Goal: Task Accomplishment & Management: Use online tool/utility

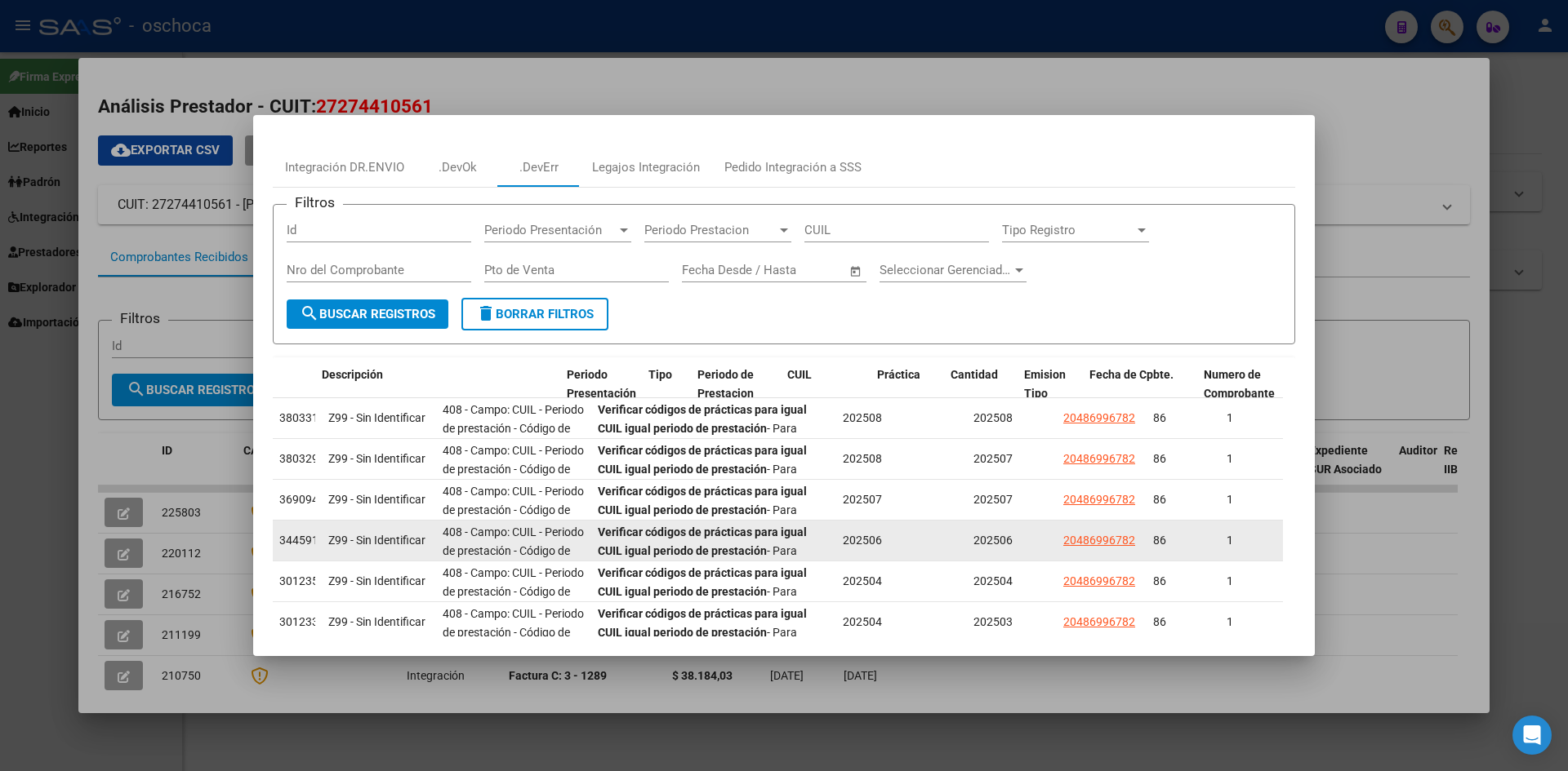
scroll to position [78, 0]
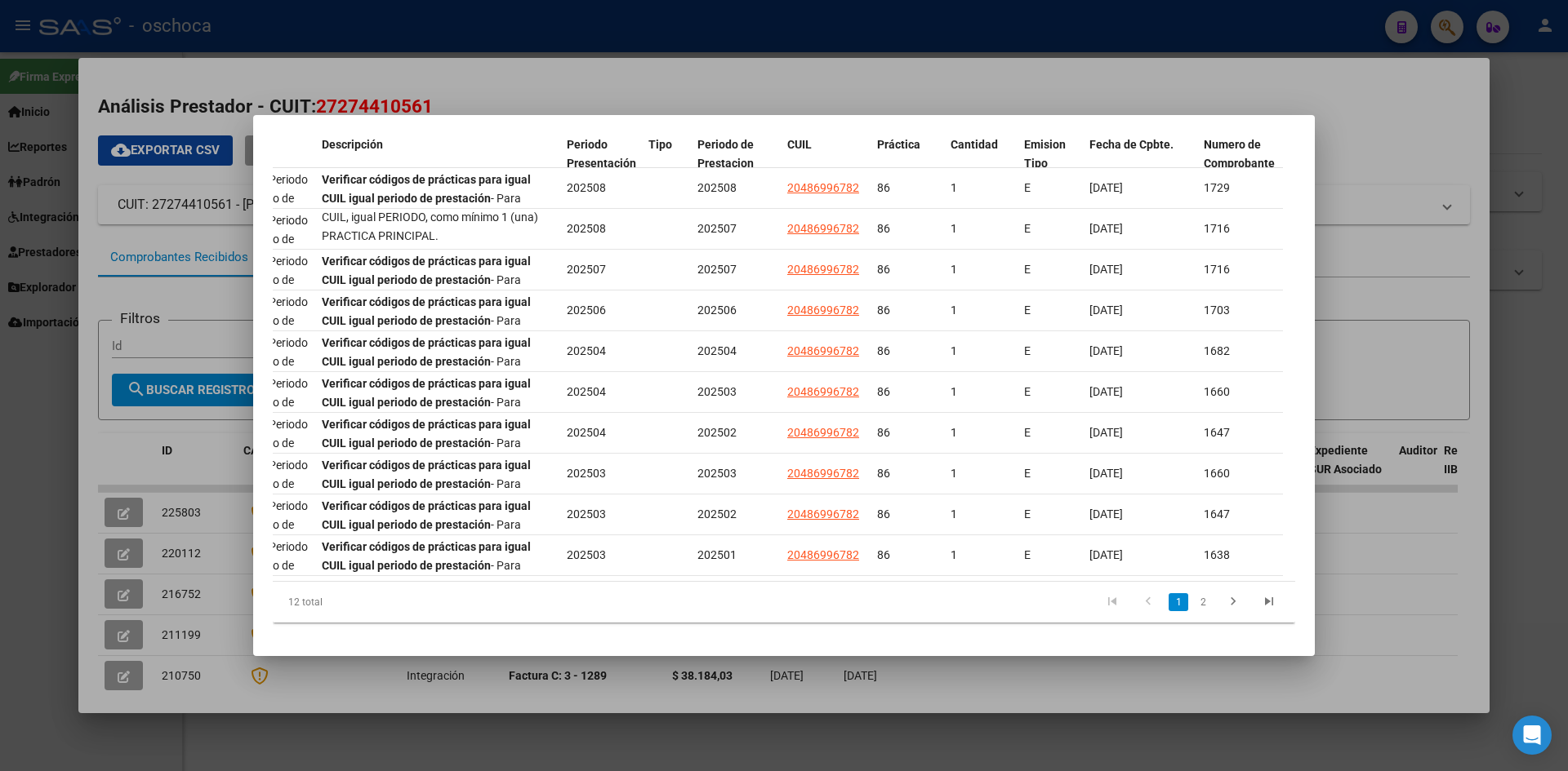
click at [1401, 79] on div at bounding box center [784, 386] width 1568 height 771
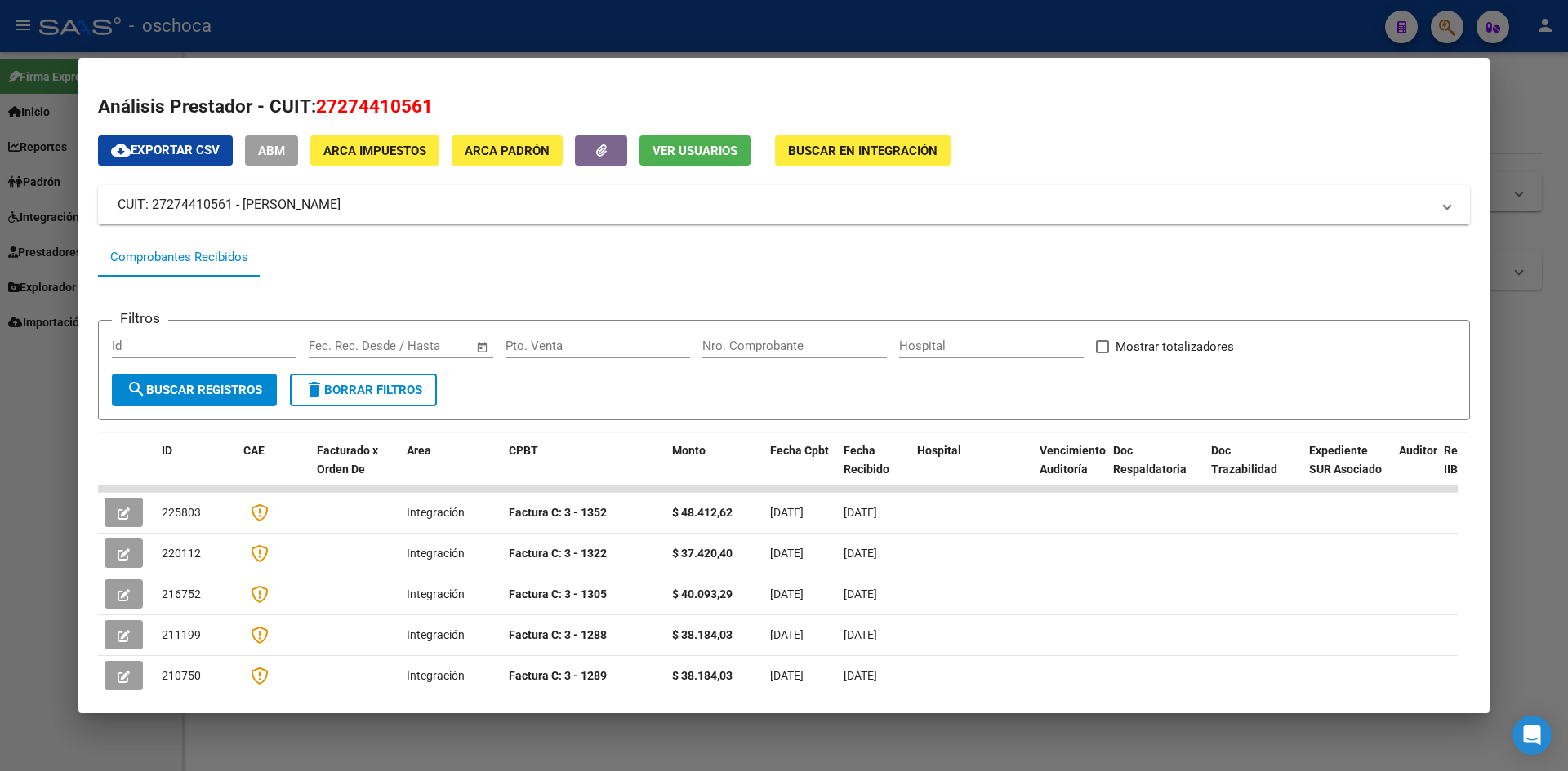
click at [744, 18] on div at bounding box center [784, 386] width 1568 height 771
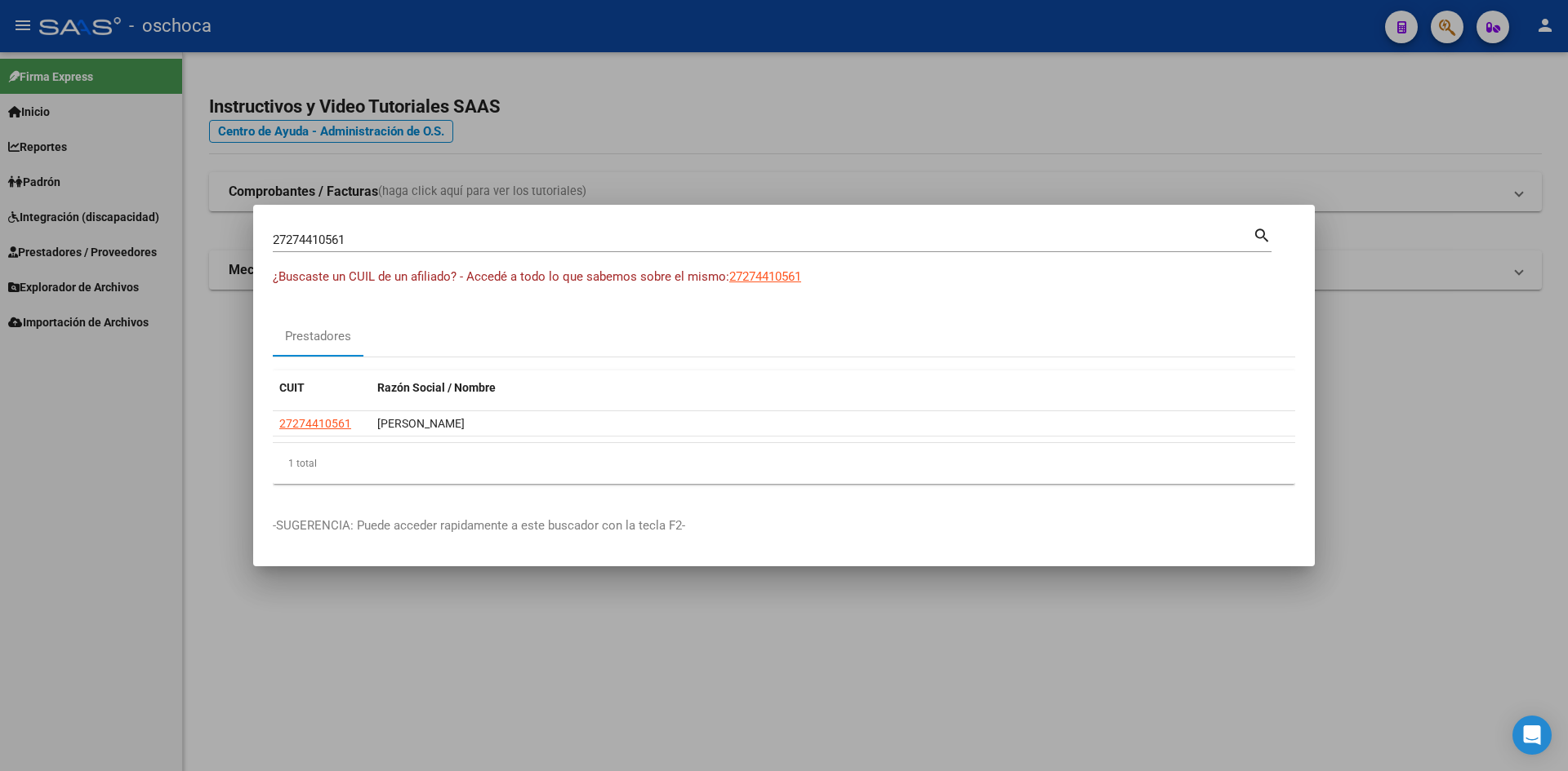
click at [847, 651] on div at bounding box center [784, 386] width 1568 height 771
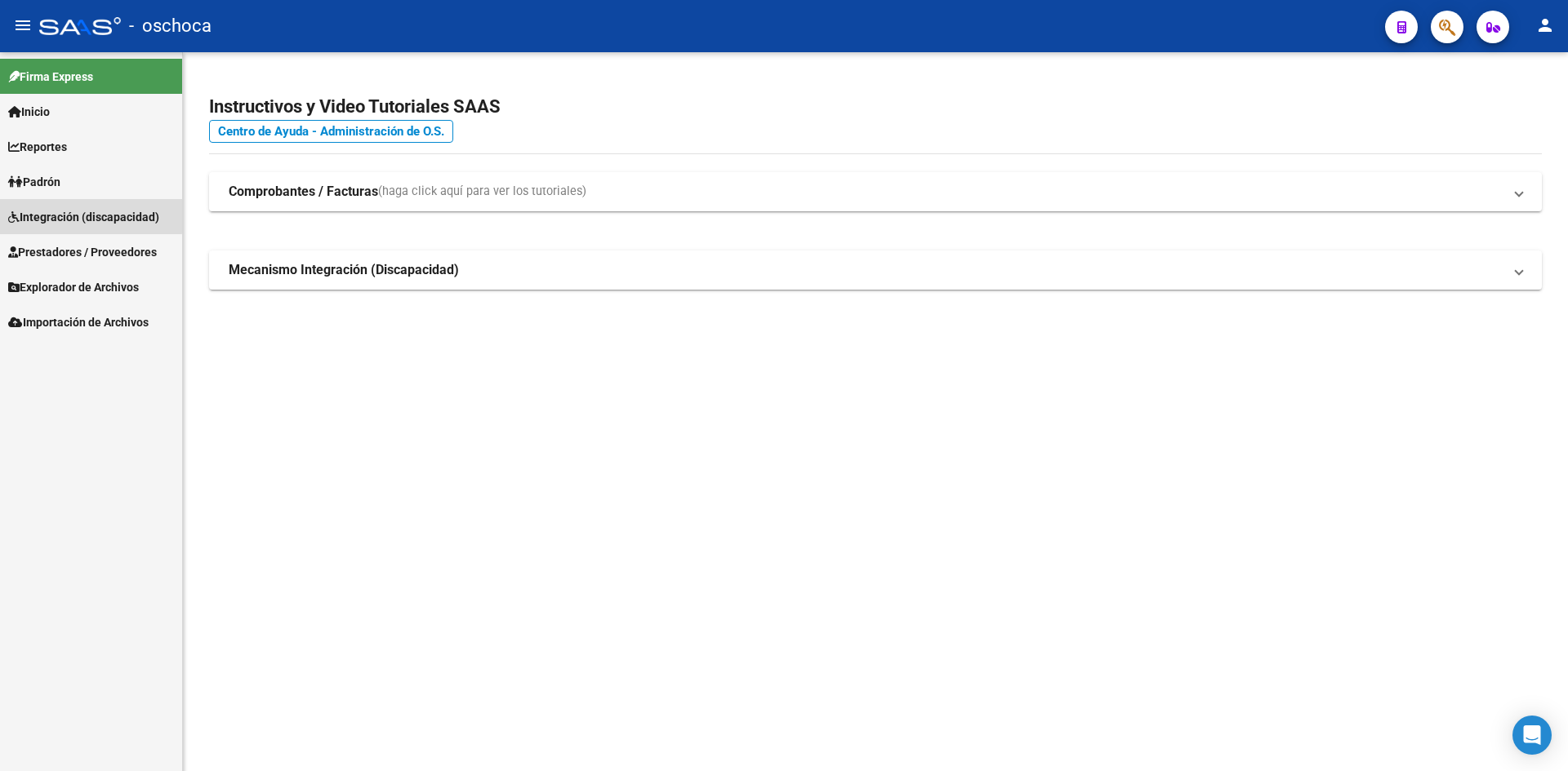
click at [74, 214] on span "Integración (discapacidad)" at bounding box center [83, 217] width 151 height 18
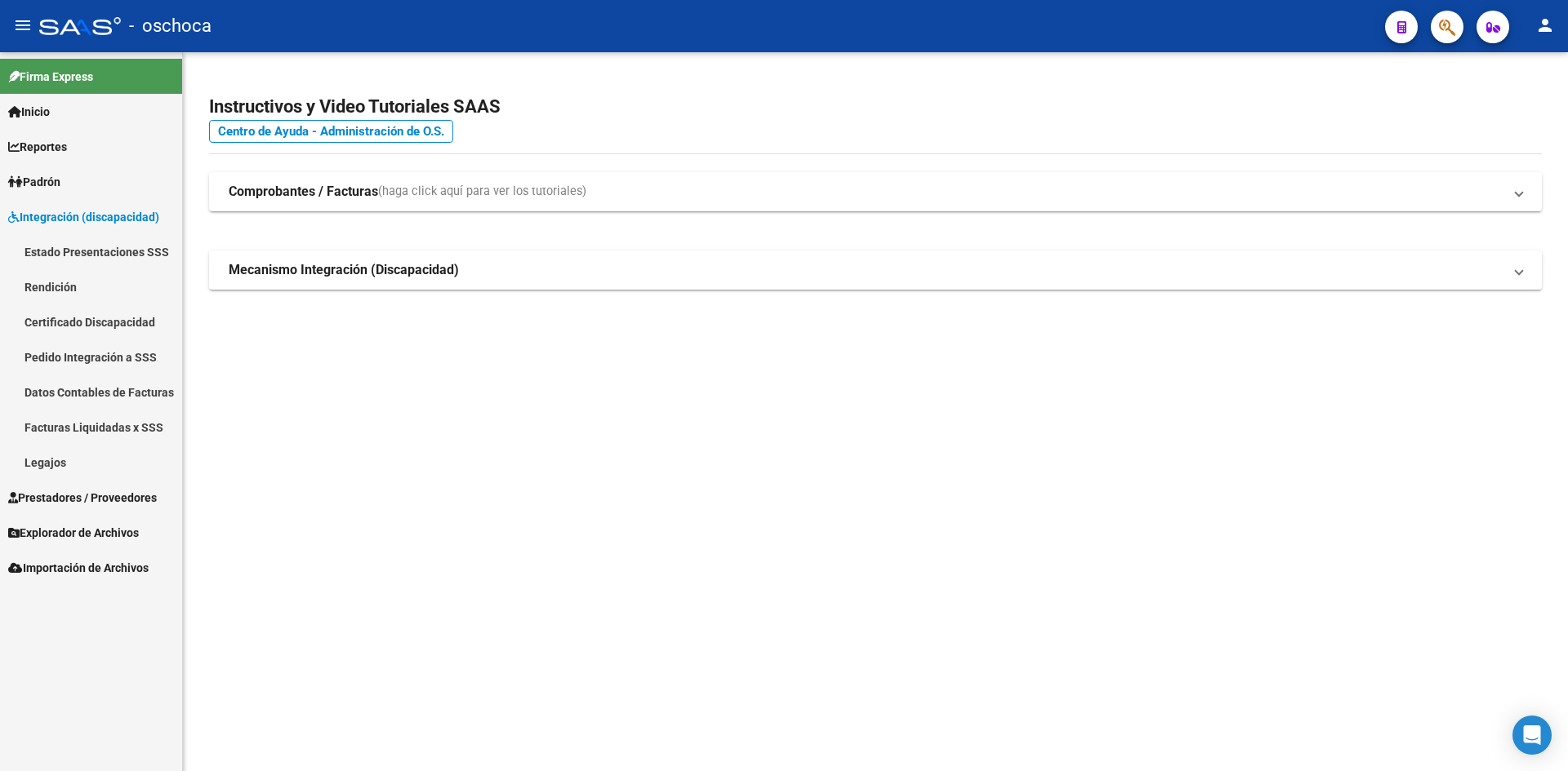
click at [132, 353] on link "Pedido Integración a SSS" at bounding box center [91, 357] width 182 height 35
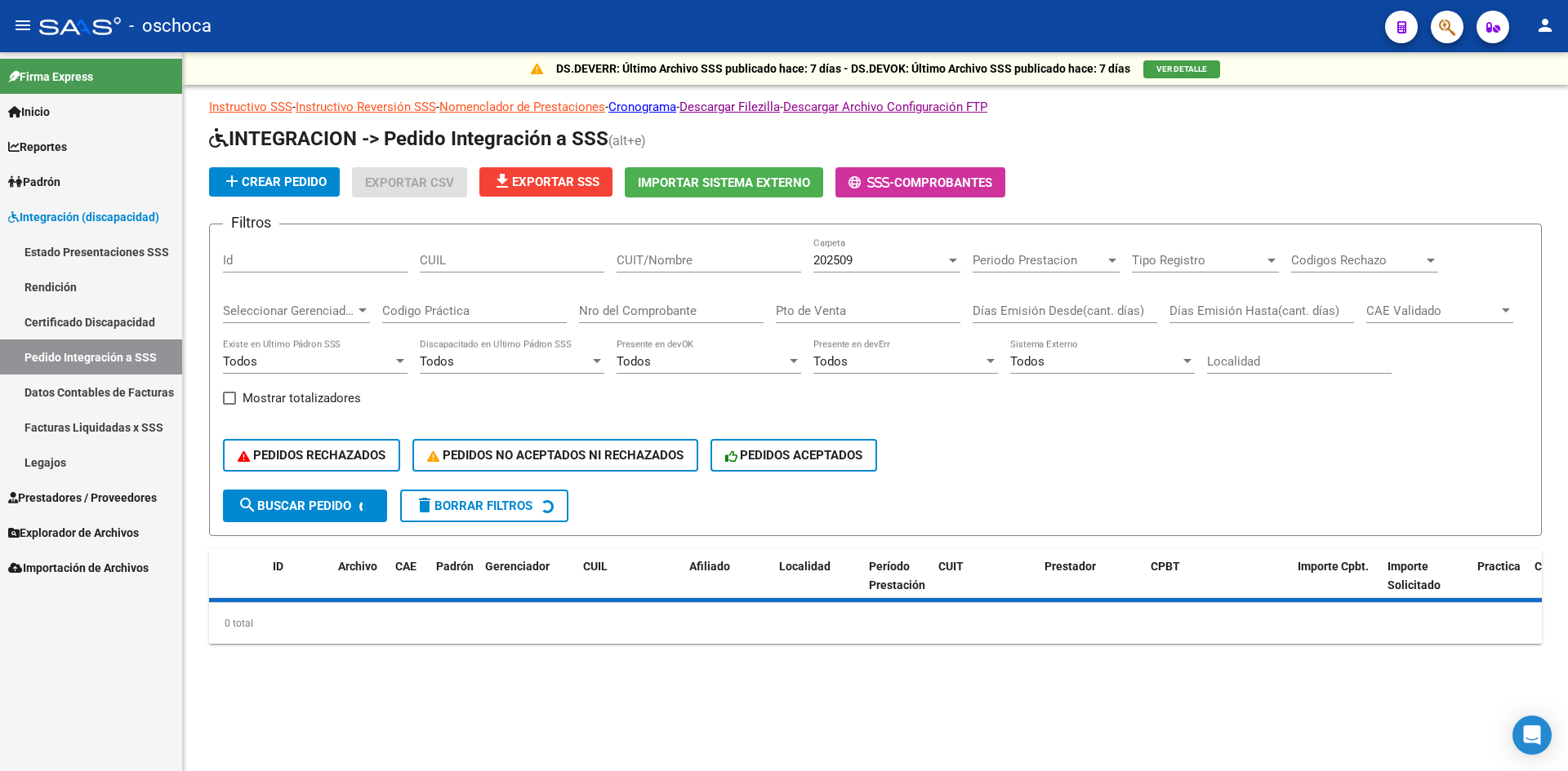
click at [762, 184] on span "Importar Sistema Externo" at bounding box center [724, 183] width 172 height 15
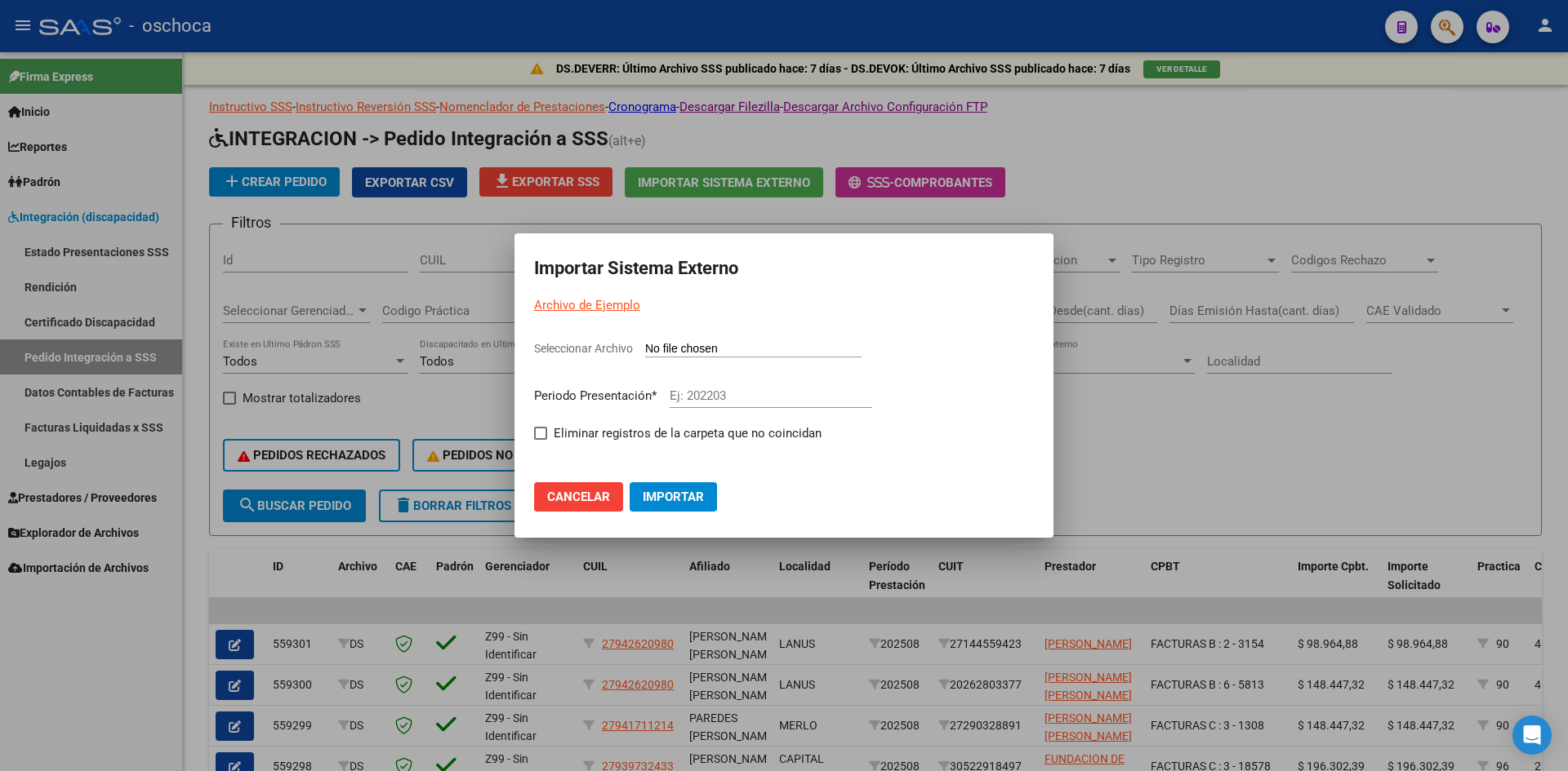
click at [692, 347] on input "Seleccionar Archivo" at bounding box center [753, 350] width 216 height 16
type input "C:\fakepath\105804_ds01_202509_2.TXT"
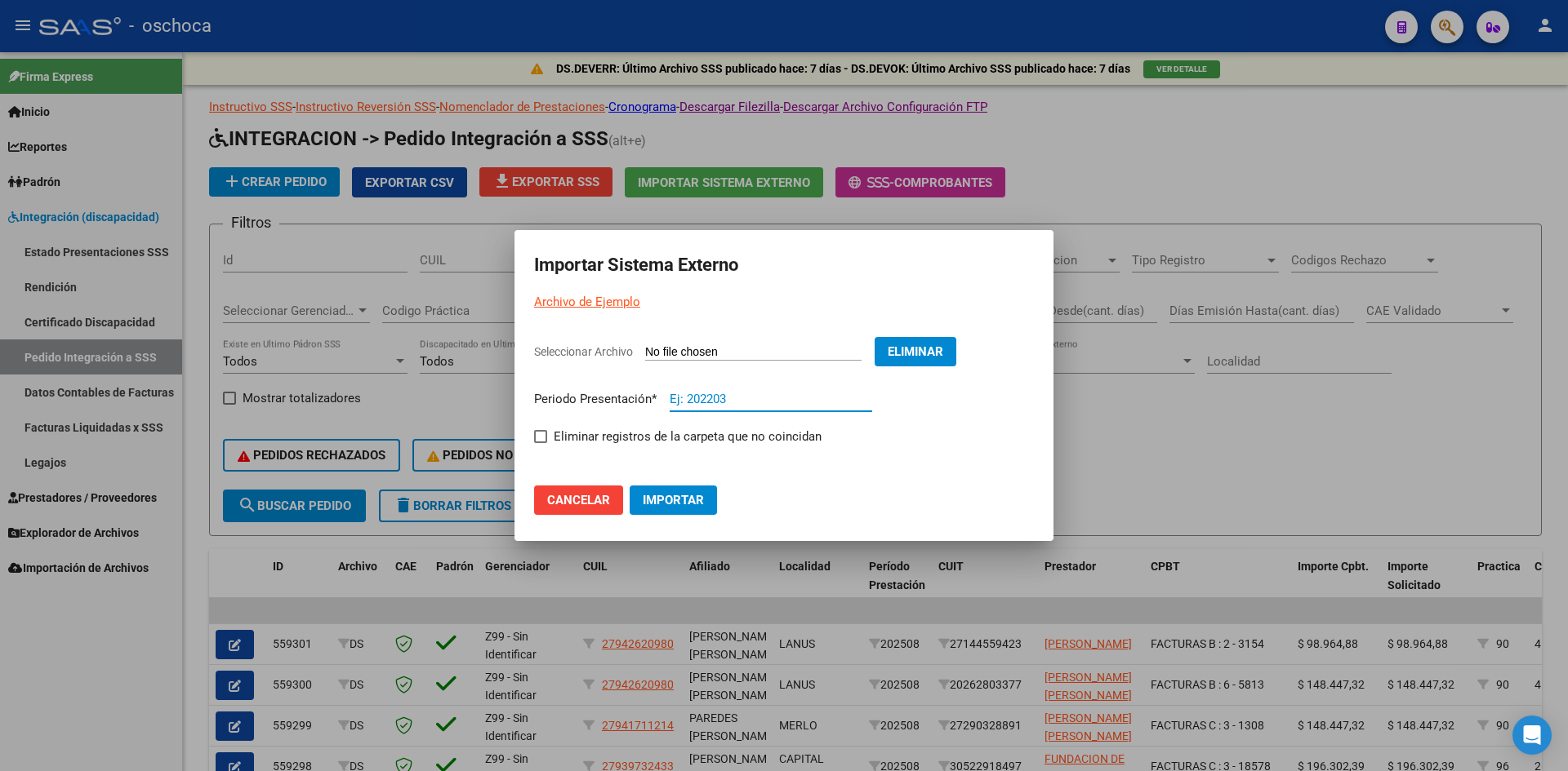
click at [722, 394] on input "Ej: 202203" at bounding box center [771, 399] width 203 height 15
type input "202509"
click at [538, 442] on span at bounding box center [541, 436] width 13 height 13
click at [539, 443] on input "Eliminar registros de la carpeta que no coincidan" at bounding box center [539, 443] width 1 height 1
checkbox input "true"
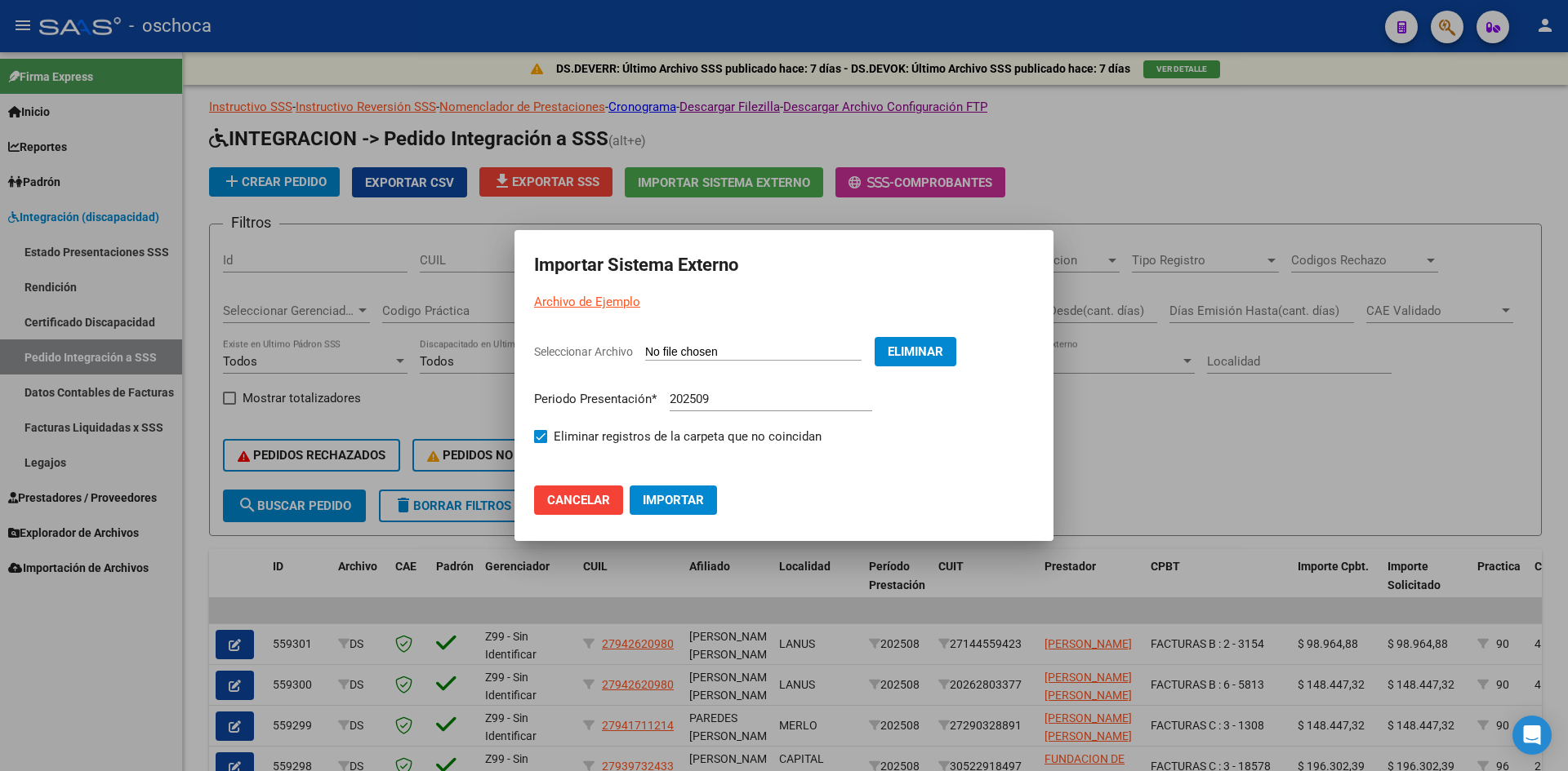
click at [706, 497] on button "Importar" at bounding box center [673, 500] width 88 height 29
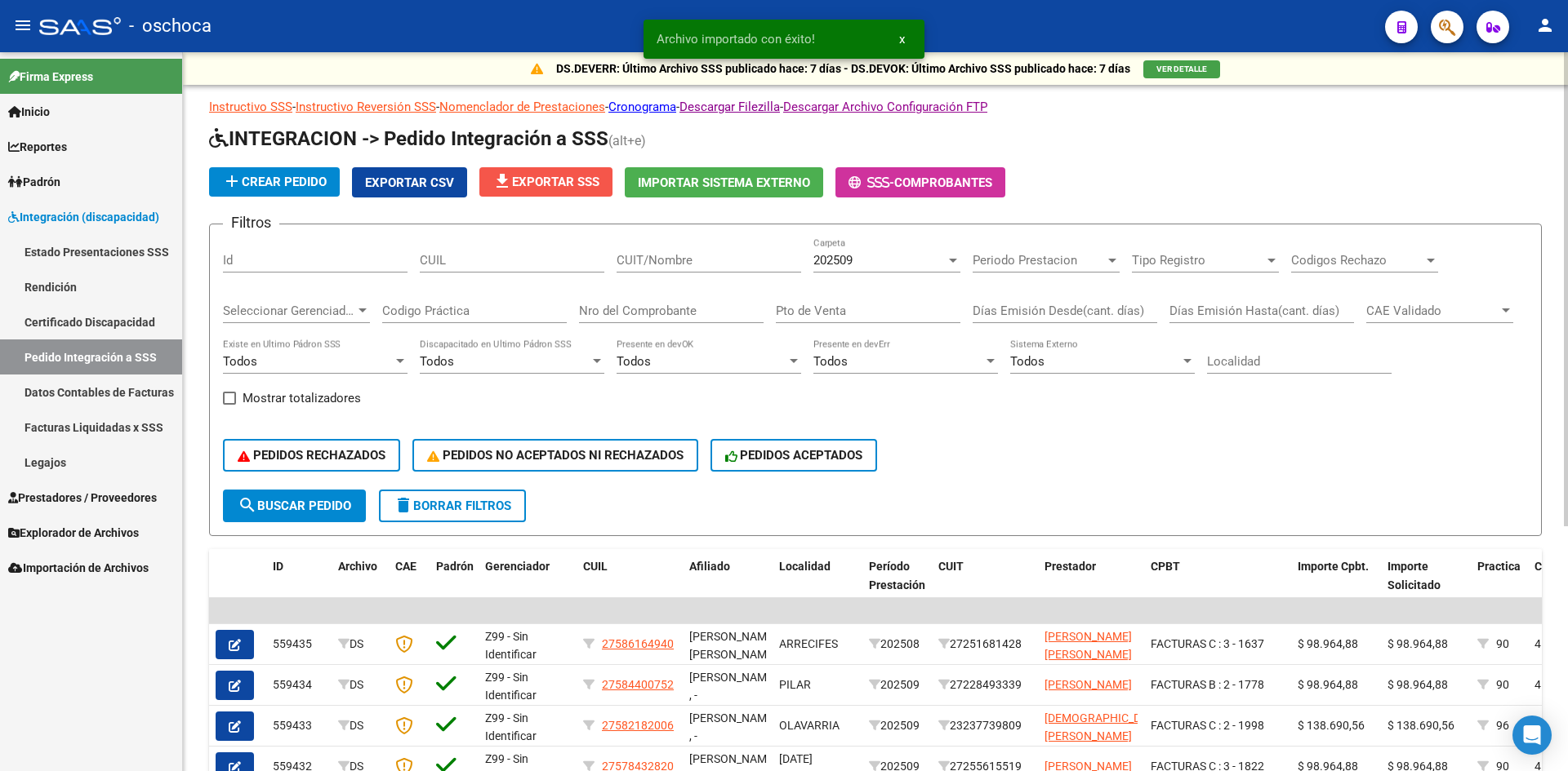
click at [585, 176] on span "file_download Exportar SSS" at bounding box center [546, 182] width 107 height 15
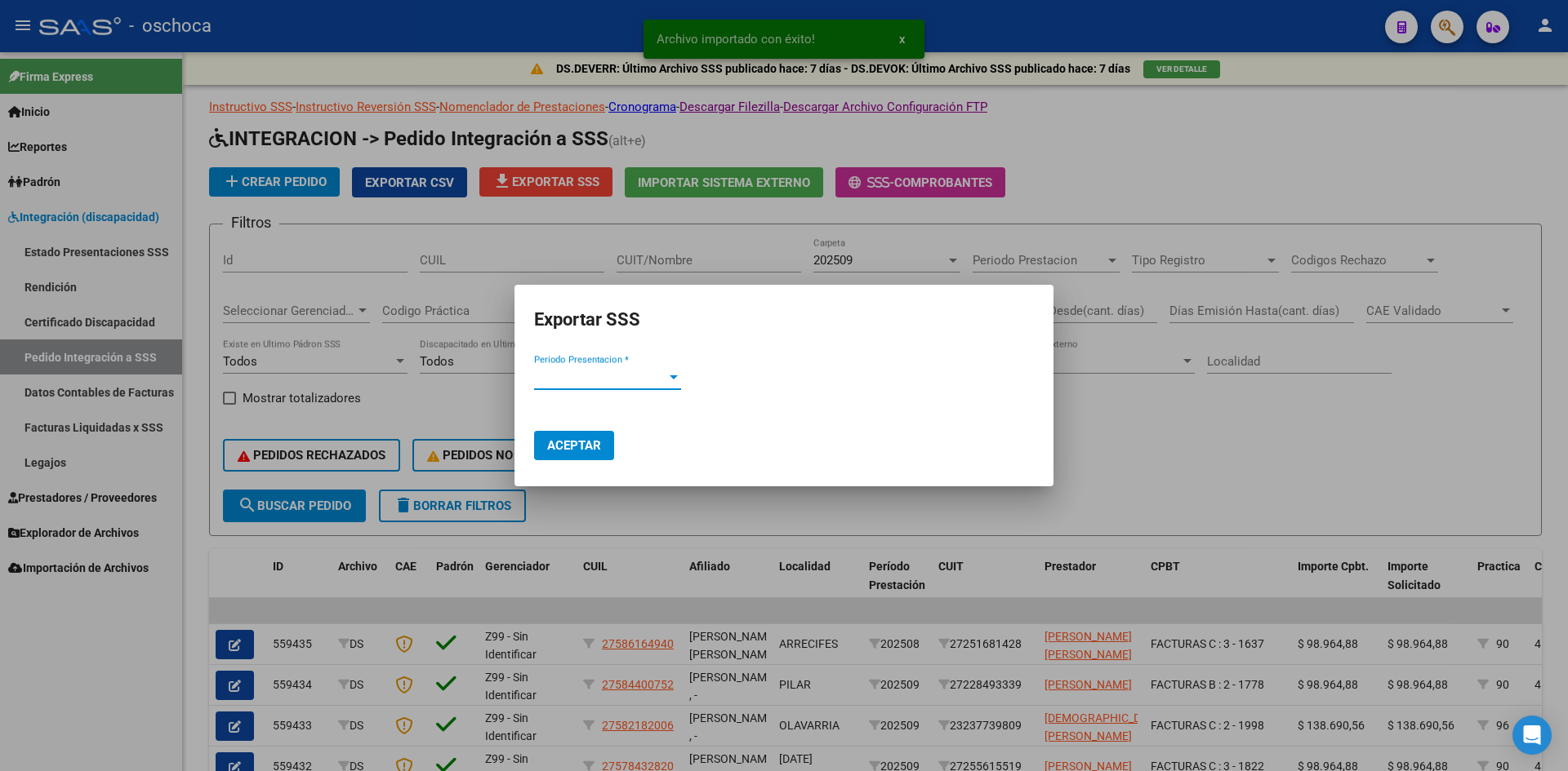
click at [597, 370] on span "Periodo Presentacion *" at bounding box center [600, 377] width 132 height 15
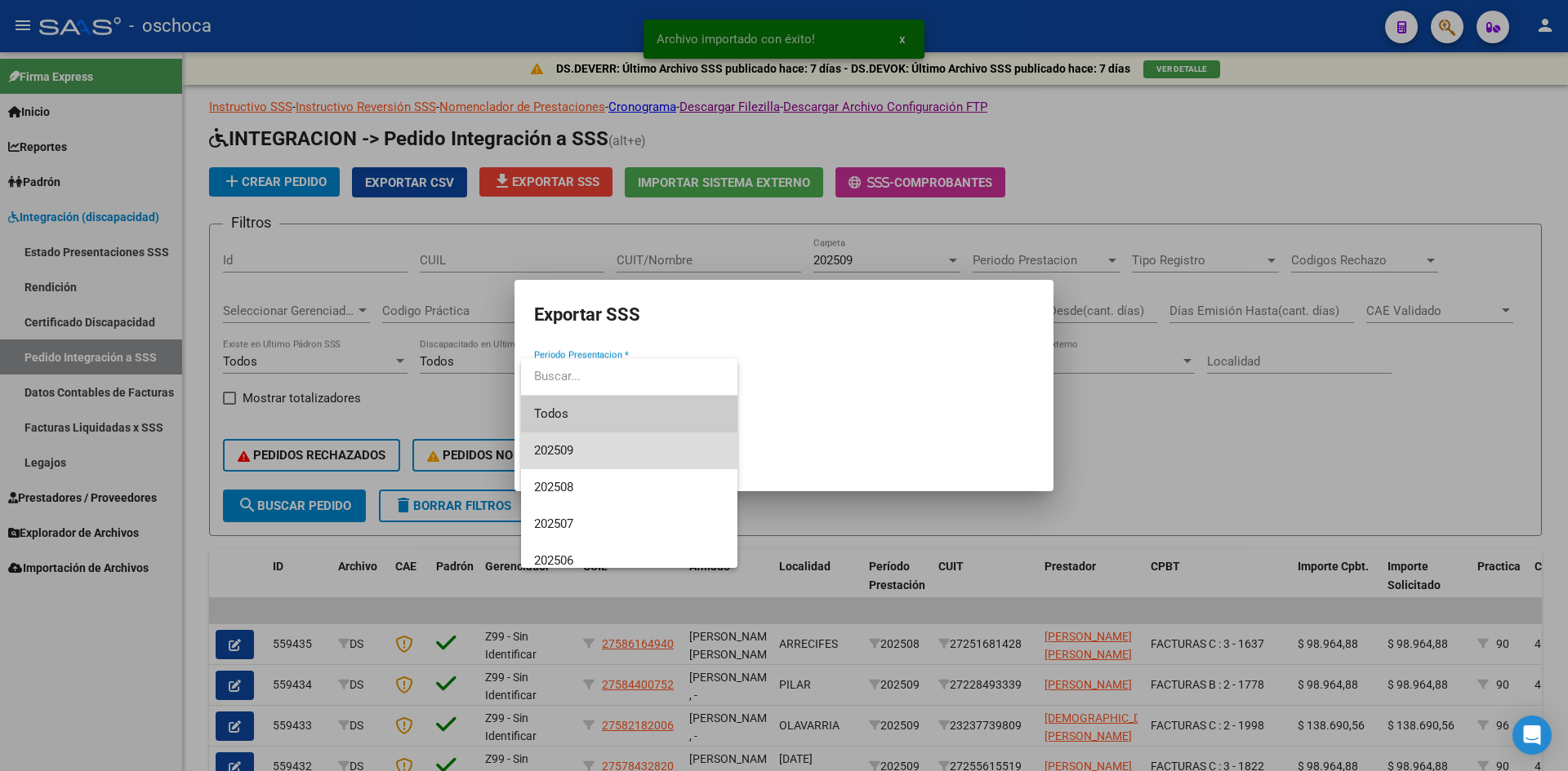
click at [580, 445] on span "202509" at bounding box center [630, 451] width 190 height 37
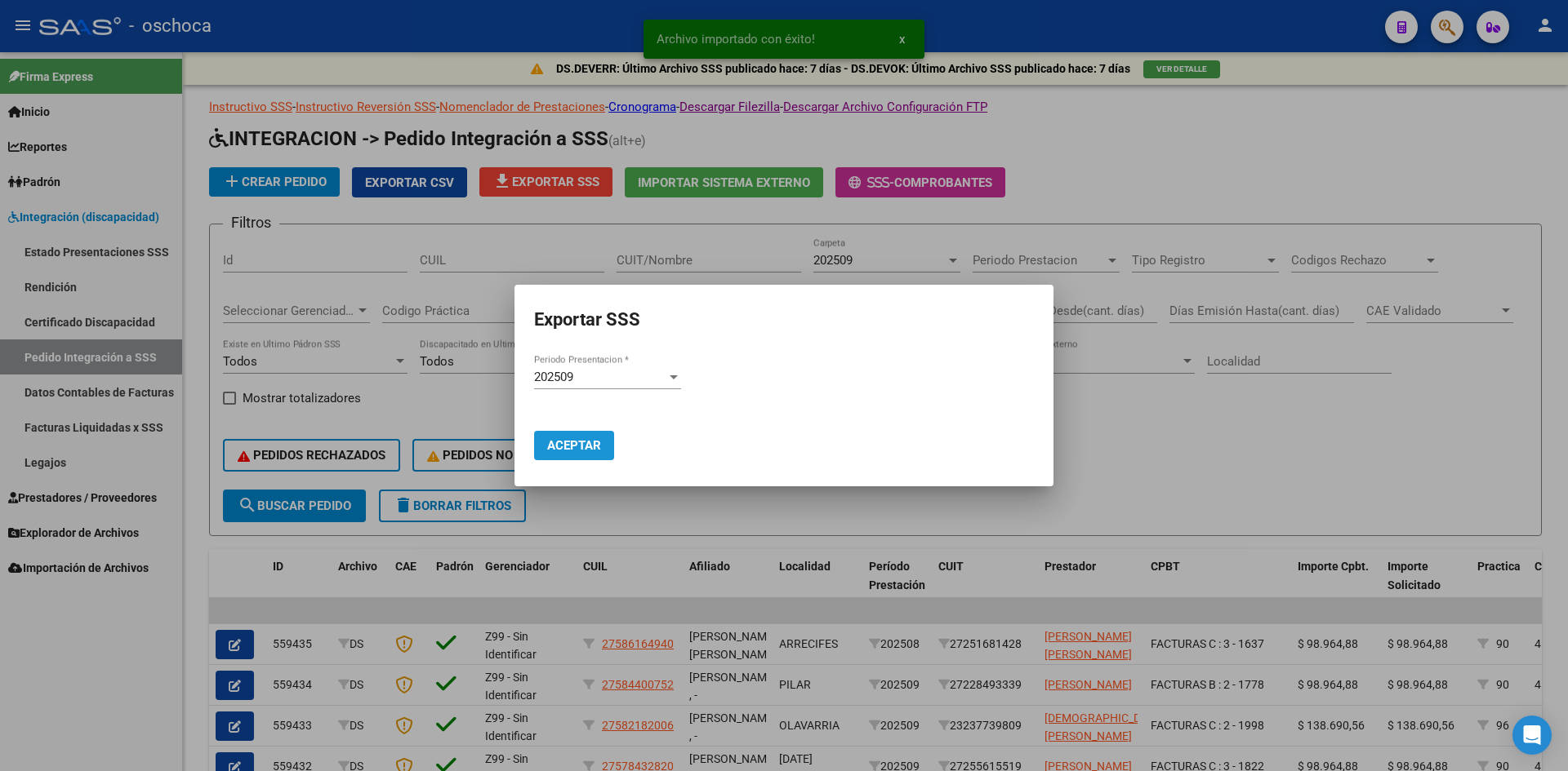
click at [578, 438] on span "Aceptar" at bounding box center [574, 446] width 54 height 15
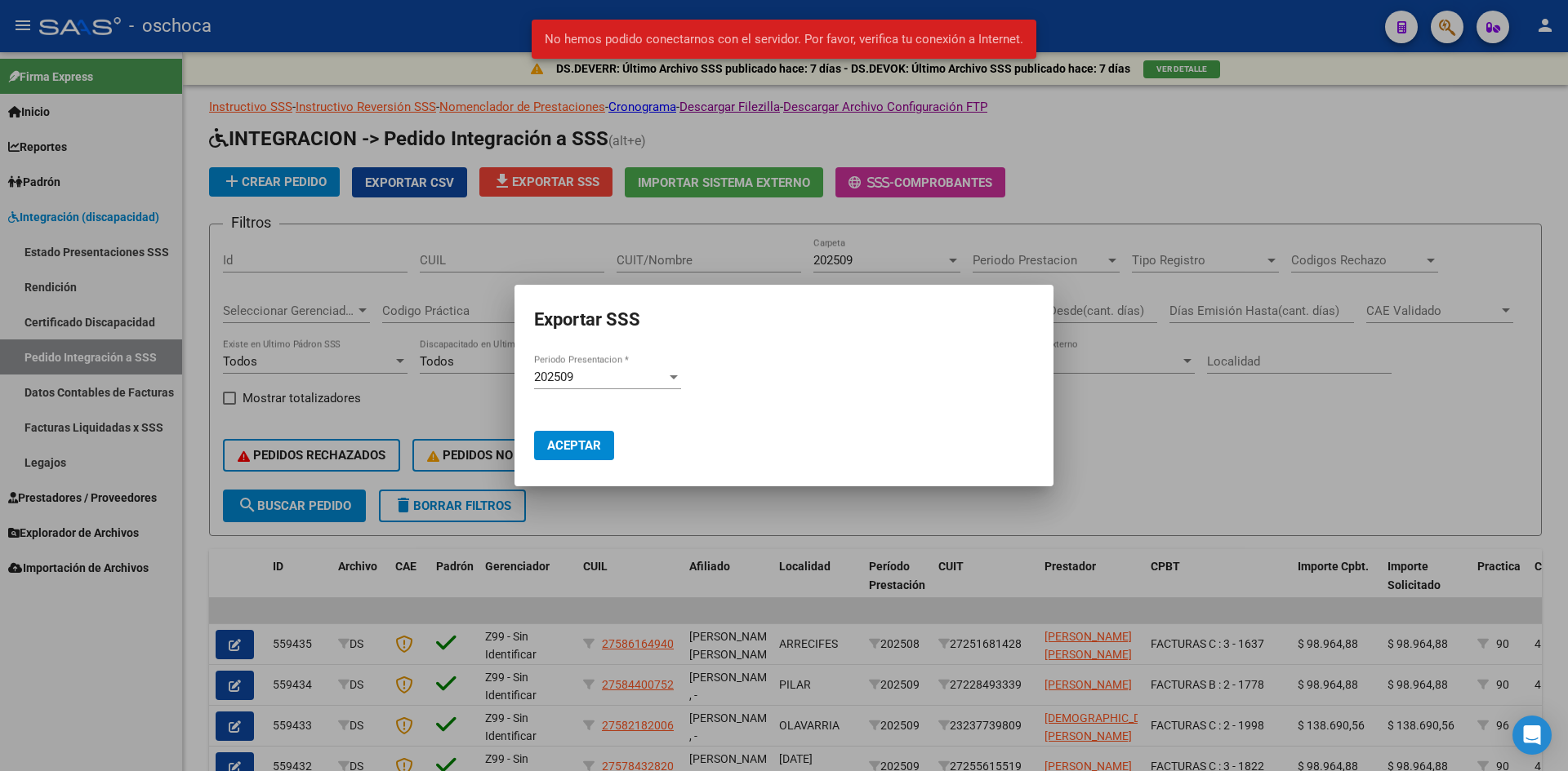
click at [1001, 147] on div at bounding box center [784, 386] width 1568 height 771
